Goal: Task Accomplishment & Management: Complete application form

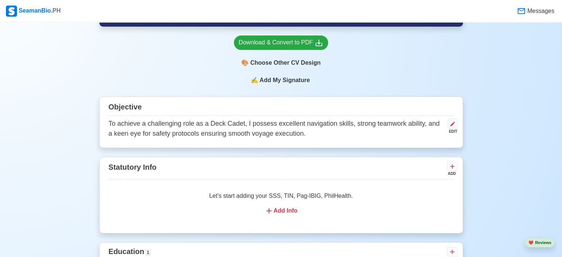
scroll to position [259, 0]
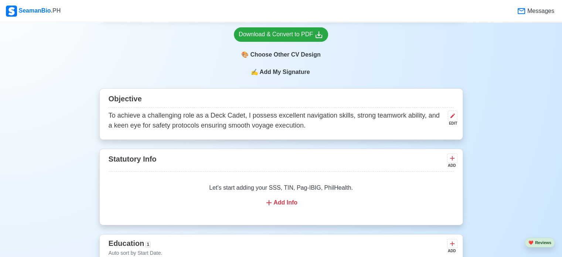
click at [529, 14] on span "Messages" at bounding box center [540, 11] width 28 height 9
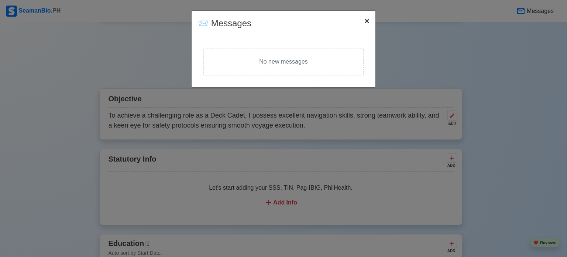
click at [366, 23] on span "×" at bounding box center [367, 21] width 5 height 10
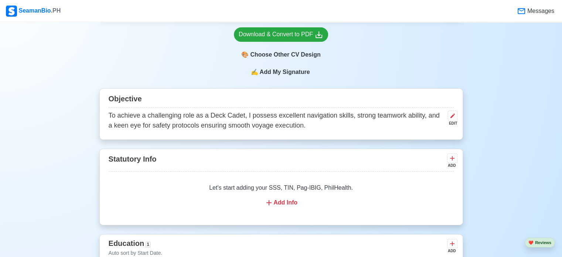
click at [291, 199] on div "Let's start adding your SSS, TIN, Pag-IBIG, PhilHealth. Add Info" at bounding box center [281, 194] width 345 height 41
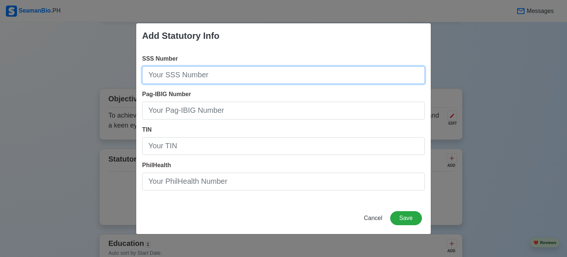
click at [224, 77] on input "SSS Number" at bounding box center [283, 75] width 283 height 18
click at [163, 74] on input "[PHONE_NUMBER]" at bounding box center [283, 75] width 283 height 18
click at [165, 75] on input "[PHONE_NUMBER]" at bounding box center [283, 75] width 283 height 18
click at [166, 75] on input "[PHONE_NUMBER]" at bounding box center [283, 75] width 283 height 18
type input "[PHONE_NUMBER]"
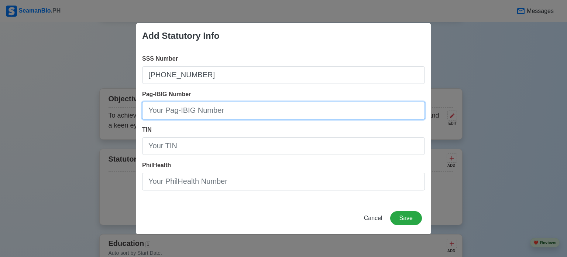
click at [254, 103] on input "Pag-IBIG Number" at bounding box center [283, 111] width 283 height 18
type input "121367970503"
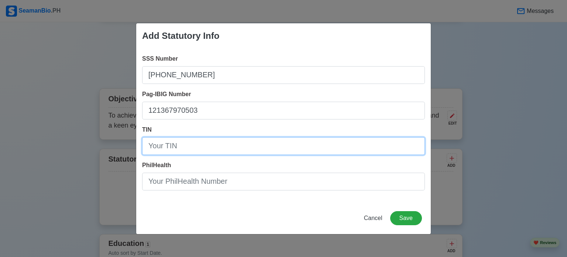
click at [177, 146] on input "TIN" at bounding box center [283, 146] width 283 height 18
click at [204, 148] on input "TIN" at bounding box center [283, 146] width 283 height 18
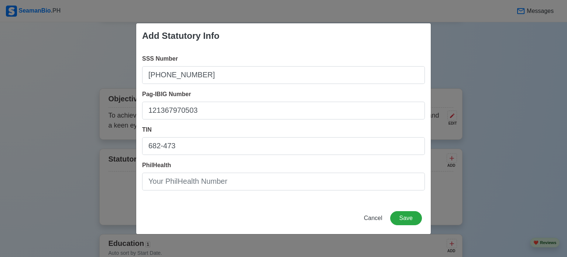
click at [213, 155] on div "SSS Number [PHONE_NUMBER] Pag-IBIG Number 121367970503 TIN 682-473 PhilHealth" at bounding box center [283, 125] width 295 height 154
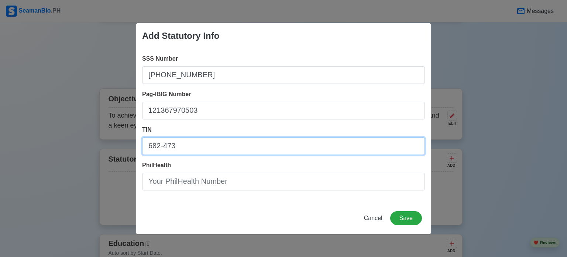
click at [219, 146] on input "682-473" at bounding box center [283, 146] width 283 height 18
type input "[PHONE_NUMBER]"
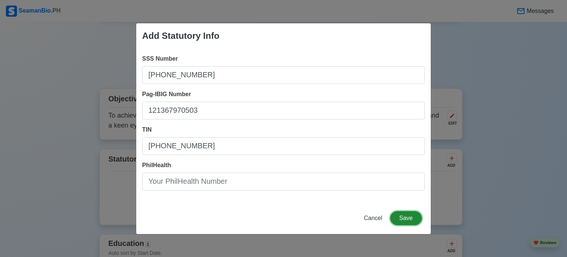
click at [414, 215] on button "Save" at bounding box center [406, 218] width 32 height 14
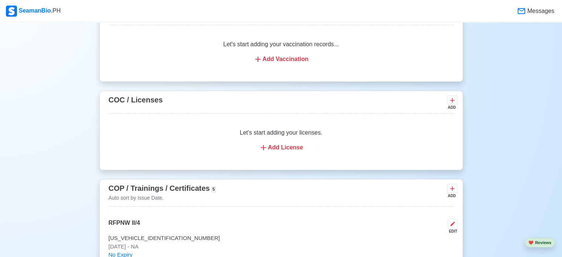
scroll to position [739, 0]
click at [272, 142] on div "Add License" at bounding box center [280, 146] width 327 height 9
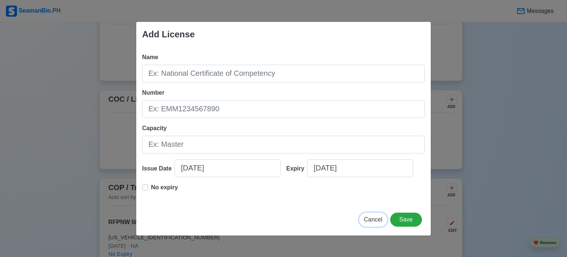
click at [376, 220] on span "Cancel" at bounding box center [373, 219] width 18 height 6
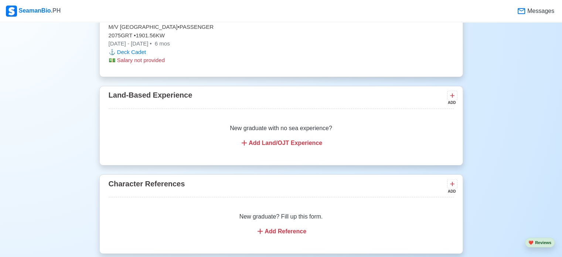
scroll to position [1330, 0]
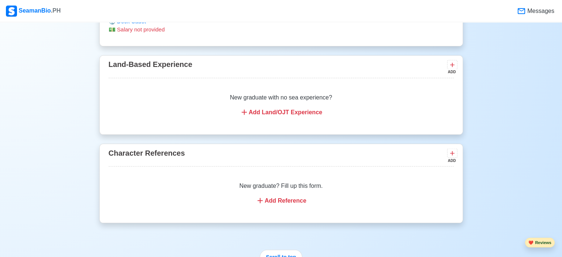
click at [541, 241] on button "❤️ Reviews" at bounding box center [540, 242] width 30 height 10
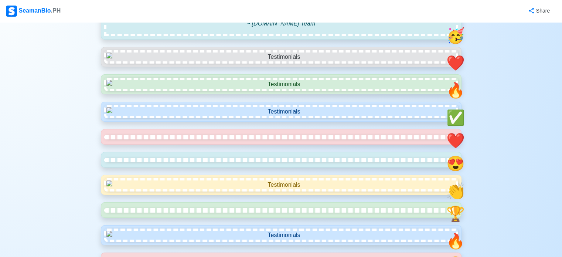
scroll to position [222, 0]
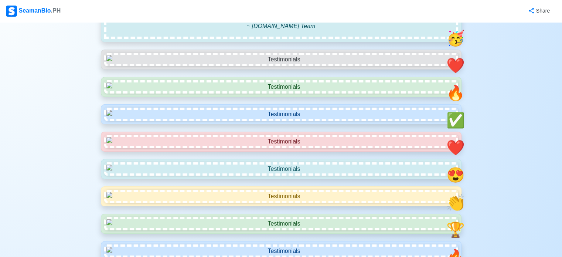
click at [8, 10] on img at bounding box center [11, 11] width 11 height 11
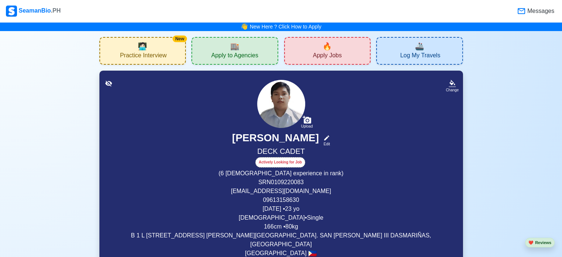
click at [157, 54] on span "Practice Interview" at bounding box center [143, 56] width 47 height 9
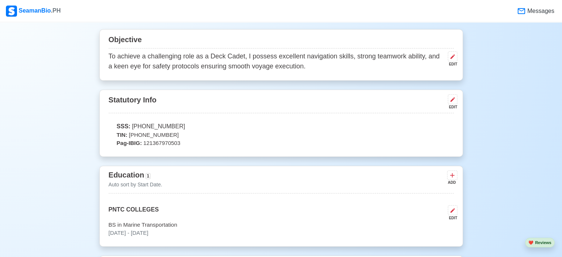
scroll to position [332, 0]
